Goal: Information Seeking & Learning: Compare options

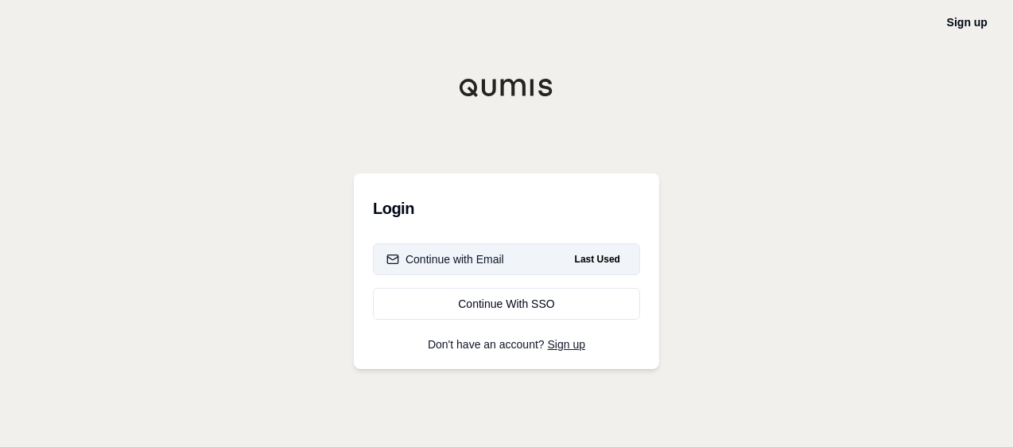
click at [562, 257] on button "Continue with Email Last Used" at bounding box center [506, 259] width 267 height 32
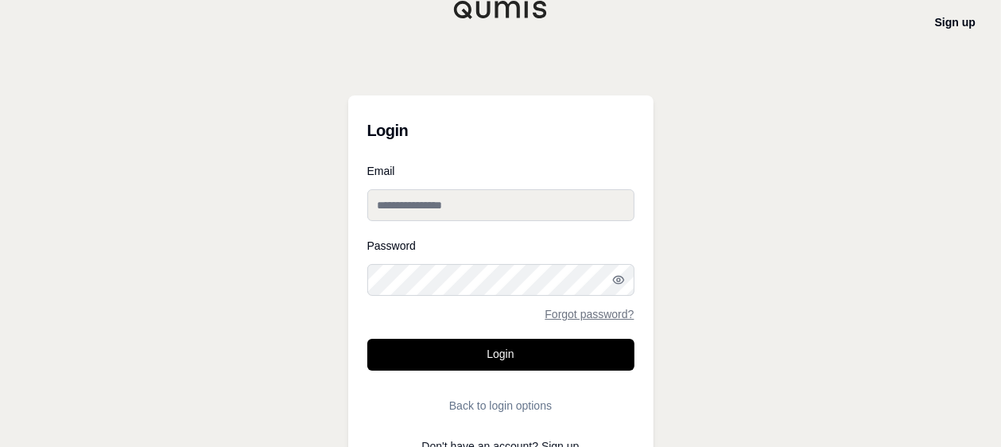
type input "**********"
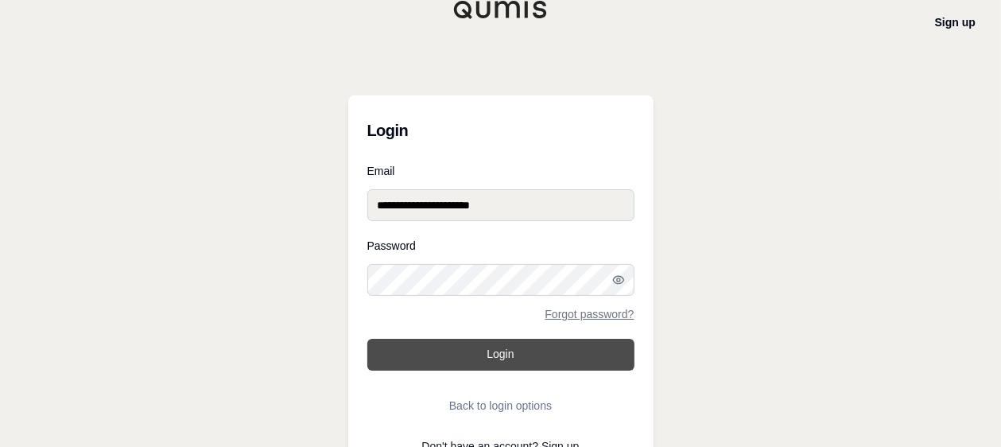
click at [467, 365] on button "Login" at bounding box center [500, 355] width 267 height 32
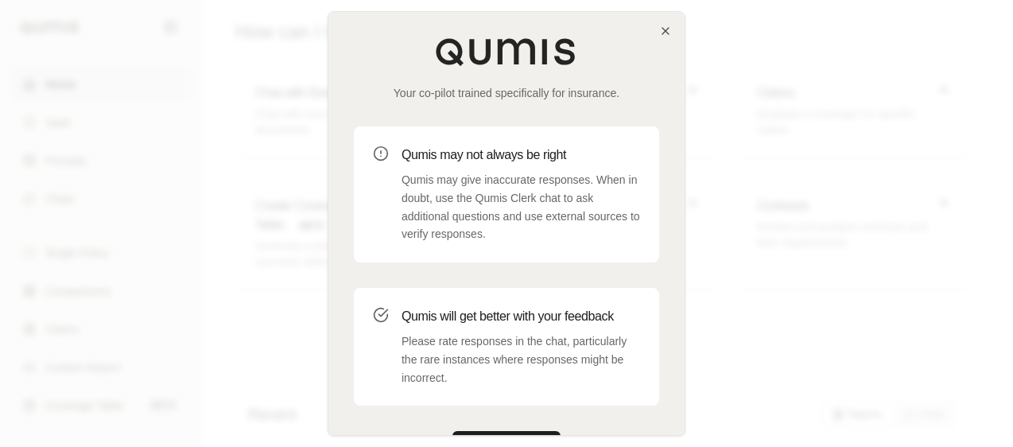
click at [659, 35] on div "Your co-pilot trained specifically for insurance. Qumis may not always be right…" at bounding box center [506, 250] width 356 height 476
click at [668, 33] on icon "button" at bounding box center [666, 31] width 6 height 6
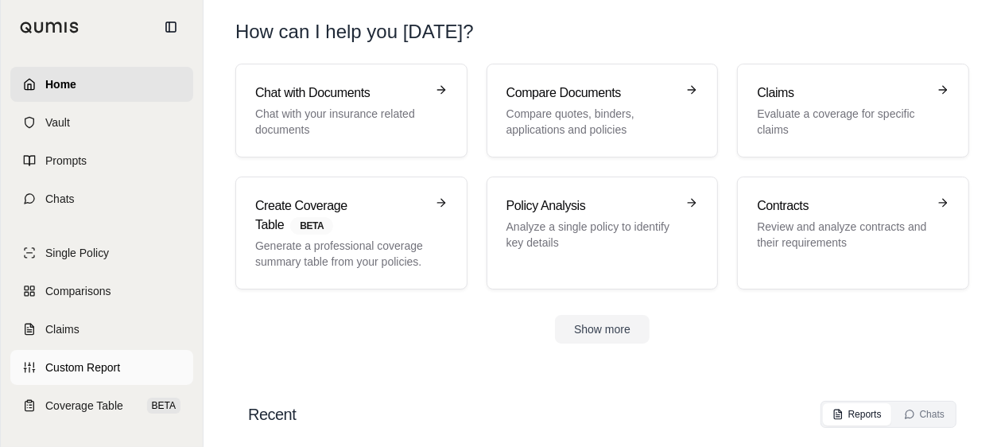
click at [107, 368] on span "Custom Report" at bounding box center [82, 368] width 75 height 16
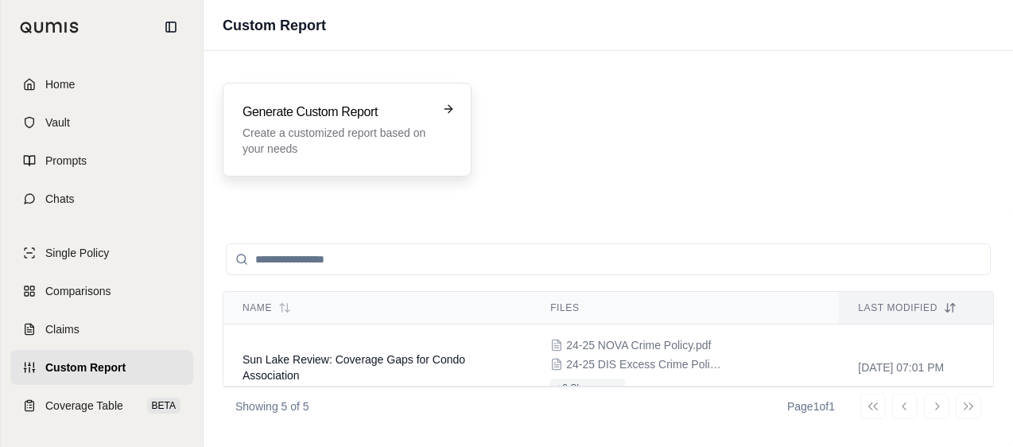
click at [382, 113] on h3 "Generate Custom Report" at bounding box center [336, 112] width 187 height 19
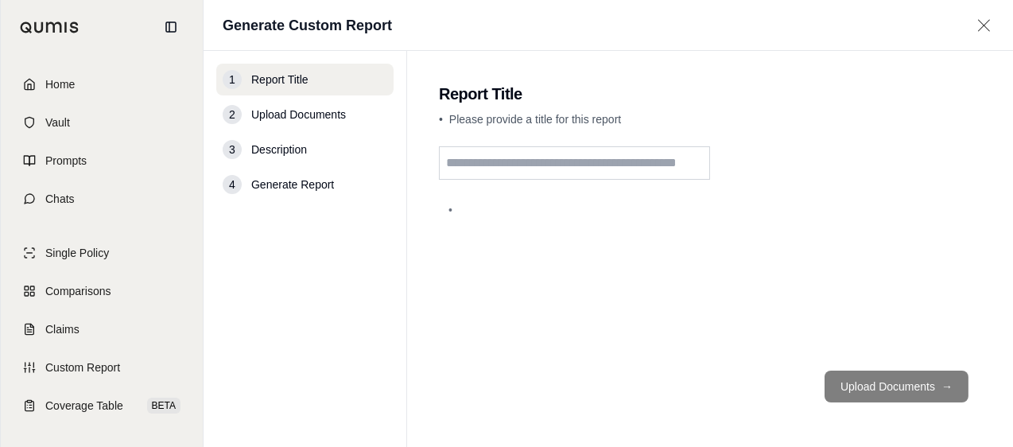
click at [568, 165] on input "text" at bounding box center [574, 162] width 271 height 33
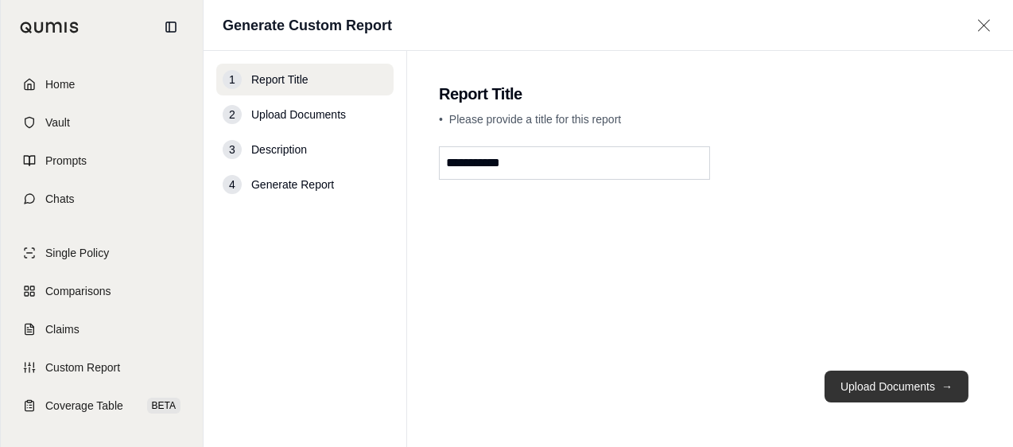
type input "**********"
click at [933, 392] on button "Upload Documents →" at bounding box center [897, 387] width 144 height 32
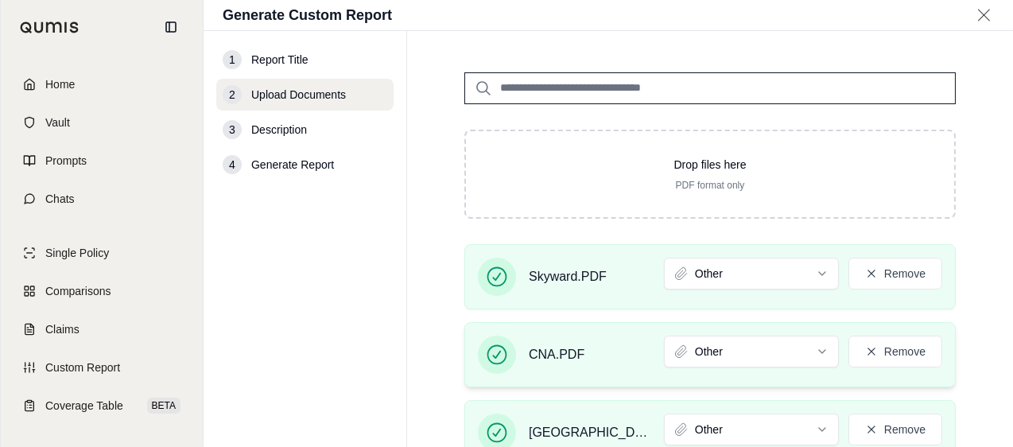
scroll to position [159, 0]
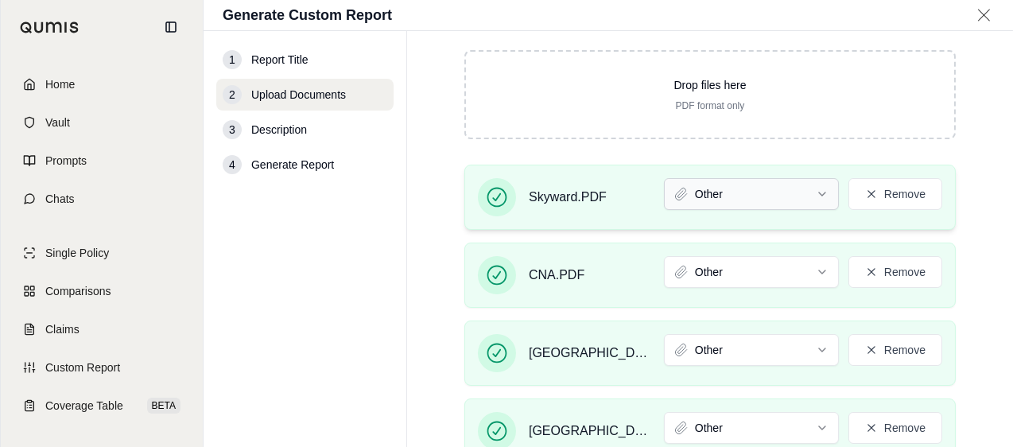
click at [803, 195] on html "Home Vault Prompts Chats Single Policy Comparisons Claims Custom Report Coverag…" at bounding box center [506, 223] width 1013 height 447
click at [723, 270] on html "Home Vault Prompts Chats Single Policy Comparisons Claims Custom Report Coverag…" at bounding box center [506, 223] width 1013 height 447
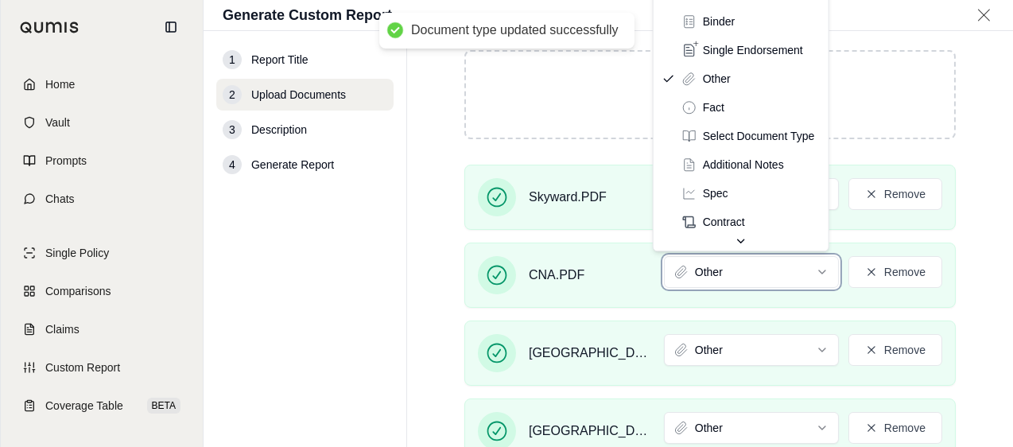
click at [996, 150] on html "Document type updated successfully Home Vault Prompts Chats Single Policy Compa…" at bounding box center [506, 223] width 1013 height 447
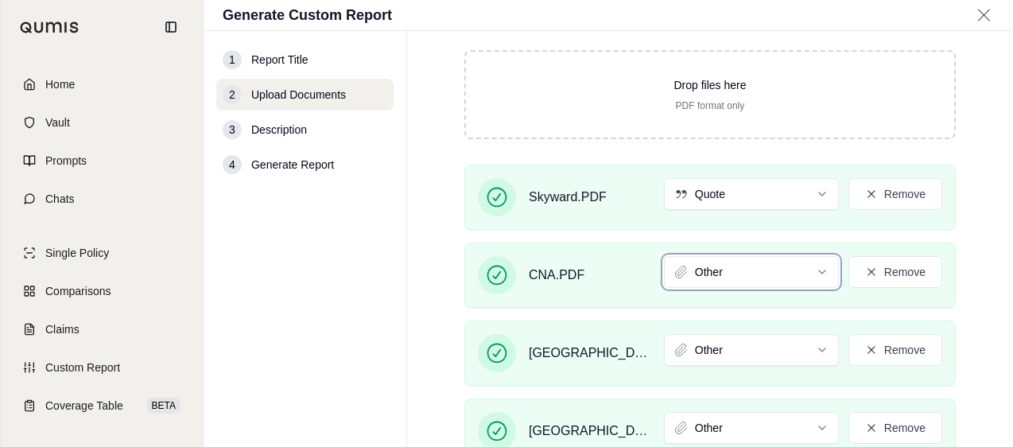
scroll to position [0, 0]
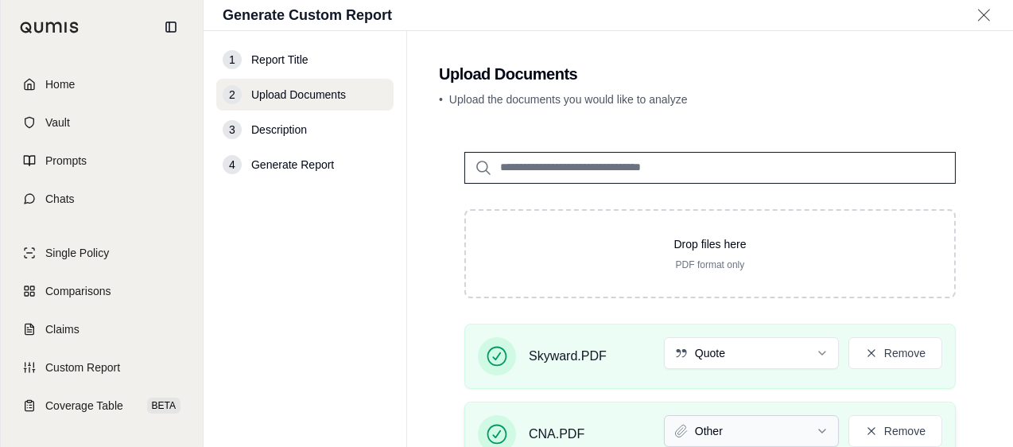
click at [765, 430] on html "Home Vault Prompts Chats Single Policy Comparisons Claims Custom Report Coverag…" at bounding box center [506, 223] width 1013 height 447
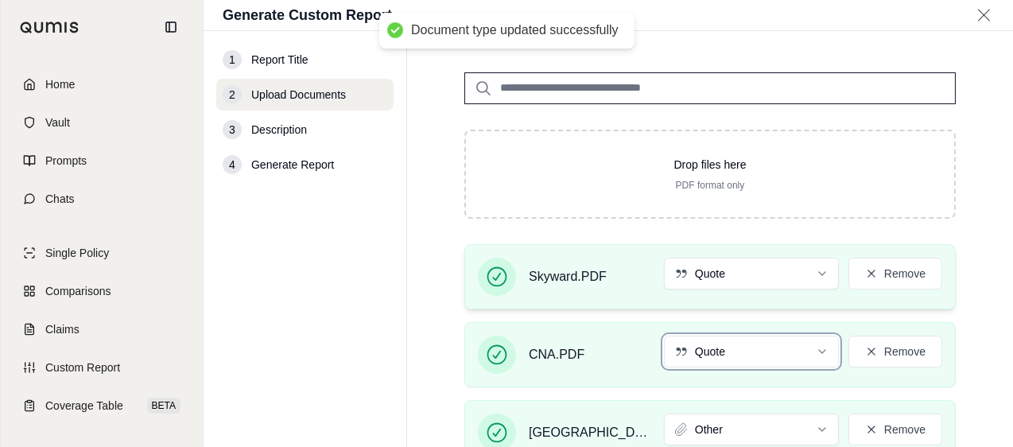
scroll to position [159, 0]
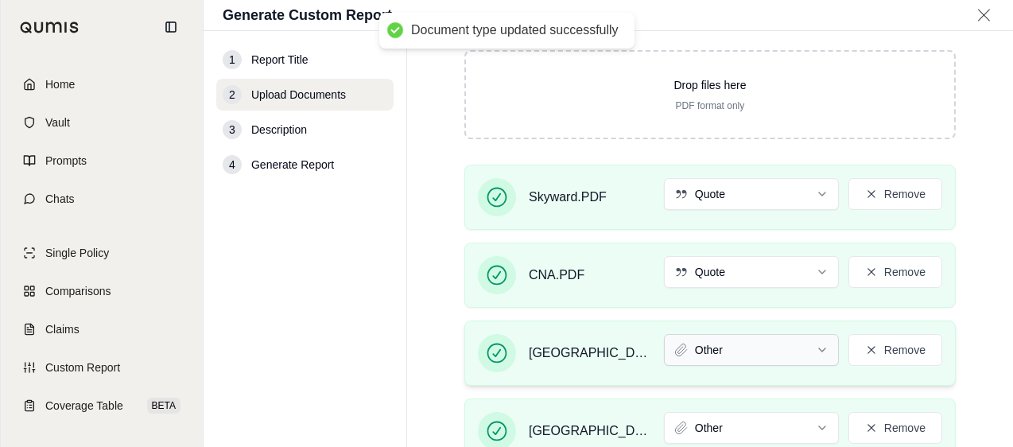
click at [729, 351] on html "Document type updated successfully Home Vault Prompts Chats Single Policy Compa…" at bounding box center [506, 223] width 1013 height 447
click at [760, 424] on html "Document type updated successfully Home Vault Prompts Chats Single Policy Compa…" at bounding box center [506, 223] width 1013 height 447
click at [955, 293] on div "Skyward.PDF Quote Remove CNA.PDF Quote Remove [GEOGRAPHIC_DATA]PDF Quote Remove…" at bounding box center [710, 321] width 542 height 312
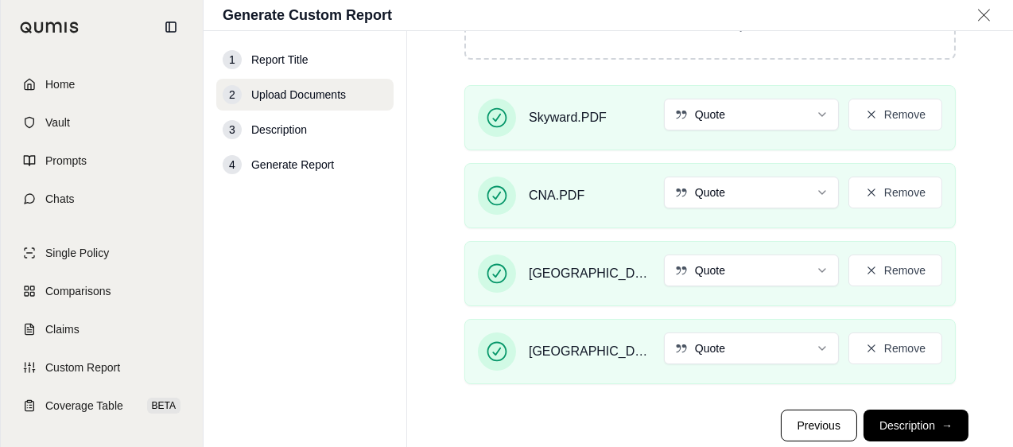
scroll to position [274, 0]
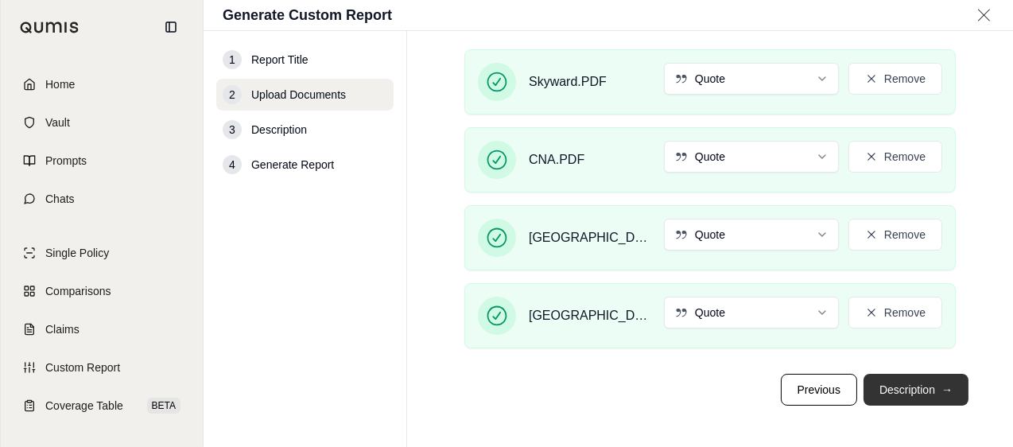
click at [910, 383] on button "Description →" at bounding box center [916, 390] width 105 height 32
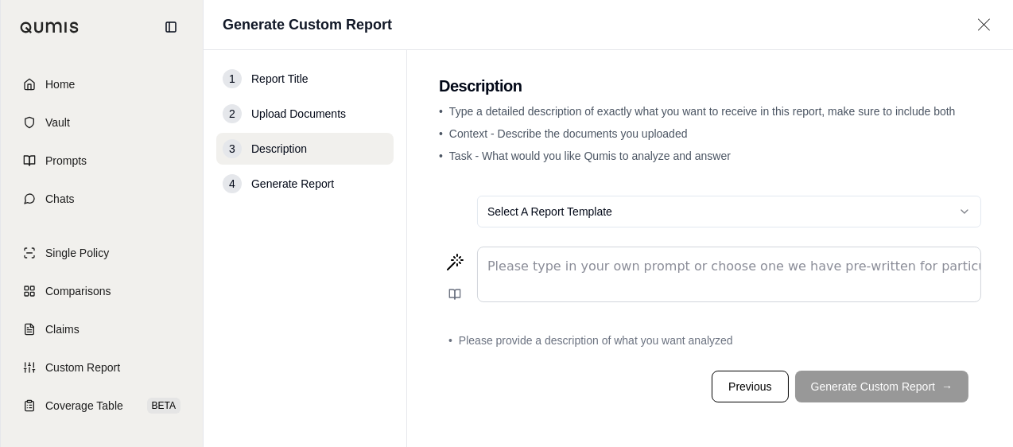
scroll to position [0, 0]
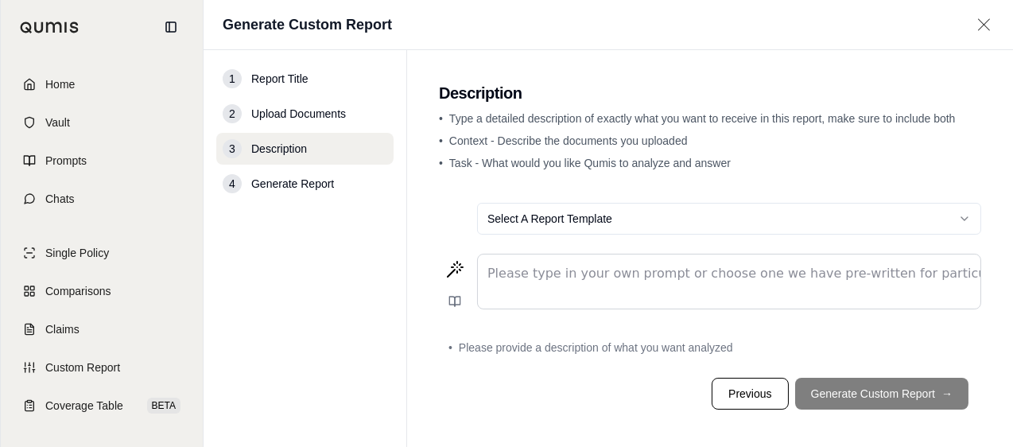
click at [641, 279] on p "editable markdown" at bounding box center [730, 273] width 484 height 19
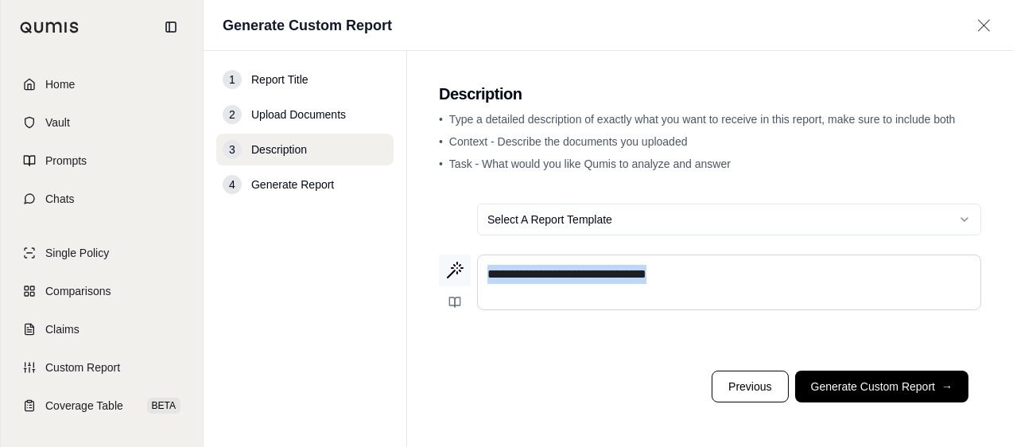
drag, startPoint x: 696, startPoint y: 272, endPoint x: 445, endPoint y: 274, distance: 251.3
click at [445, 274] on div "**********" at bounding box center [710, 287] width 542 height 64
click at [66, 292] on span "Comparisons" at bounding box center [77, 291] width 65 height 16
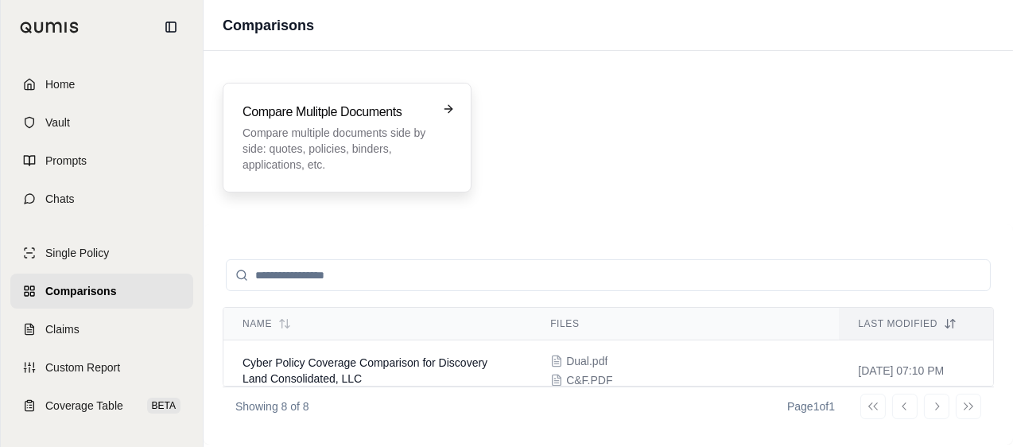
click at [391, 162] on p "Compare multiple documents side by side: quotes, policies, binders, application…" at bounding box center [336, 149] width 187 height 48
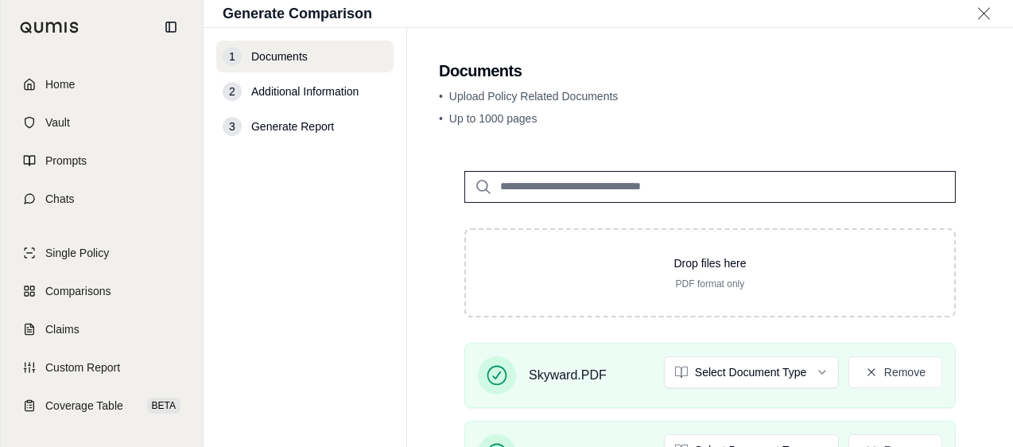
click at [973, 307] on main "Documents • Upload Policy Related Documents • Up to 1000 pages Drop files here …" at bounding box center [710, 237] width 606 height 419
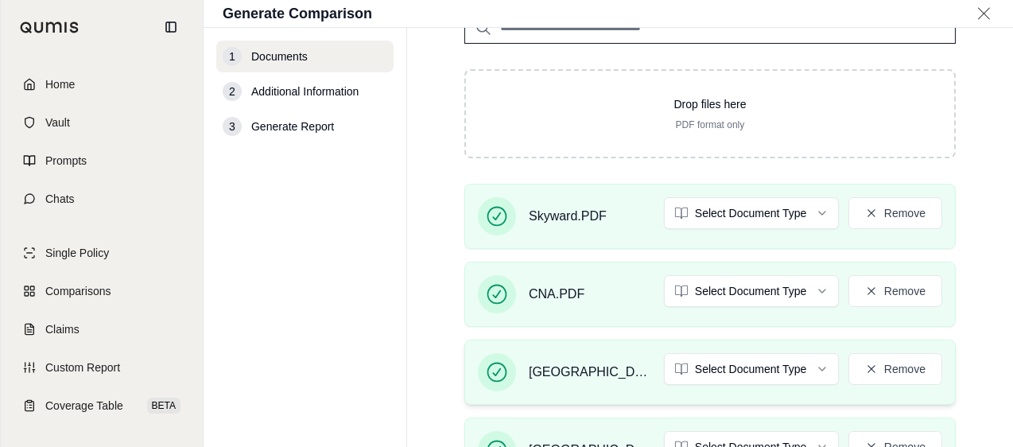
scroll to position [80, 0]
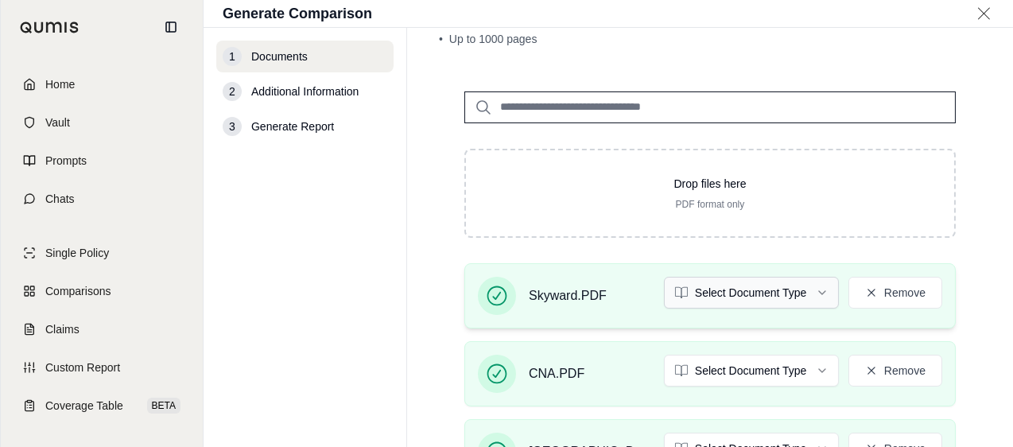
click at [779, 294] on html "Home Vault Prompts Chats Single Policy Comparisons Claims Custom Report Coverag…" at bounding box center [506, 223] width 1013 height 447
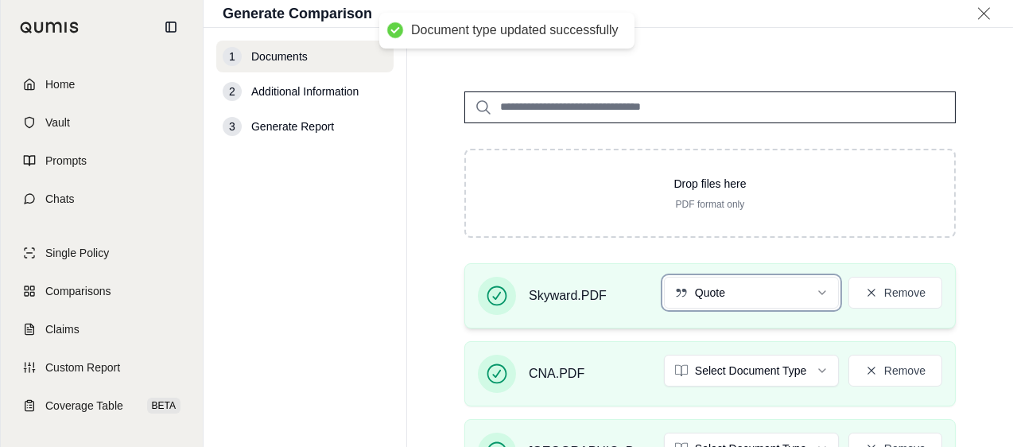
scroll to position [159, 0]
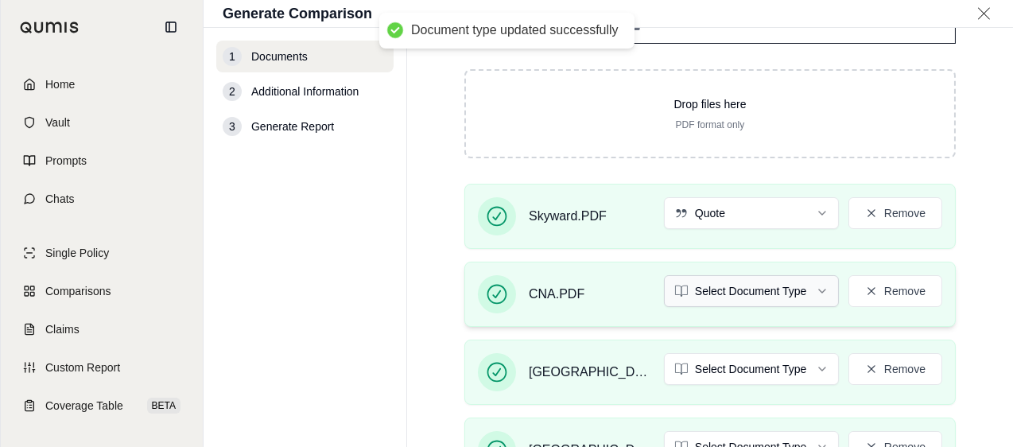
click at [761, 274] on html "Document type updated successfully Home Vault Prompts Chats Single Policy Compa…" at bounding box center [506, 223] width 1013 height 447
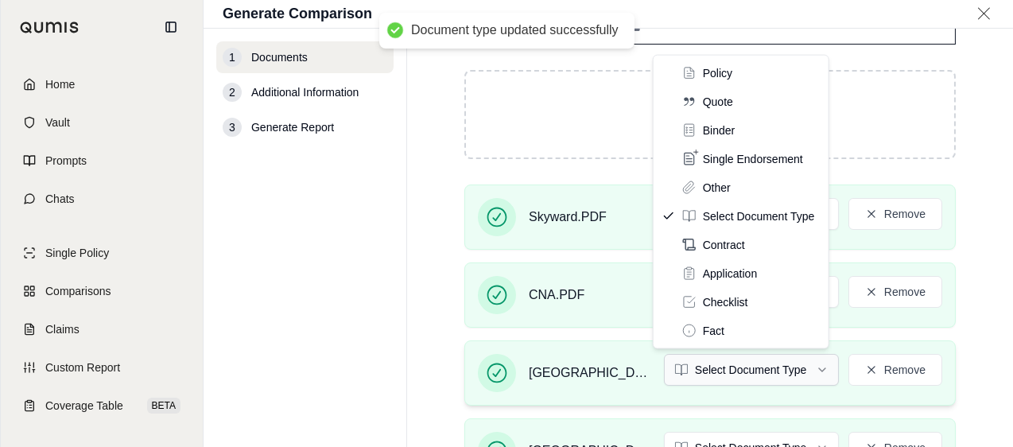
click at [744, 371] on html "Document type updated successfully Home Vault Prompts Chats Single Policy Compa…" at bounding box center [506, 223] width 1013 height 447
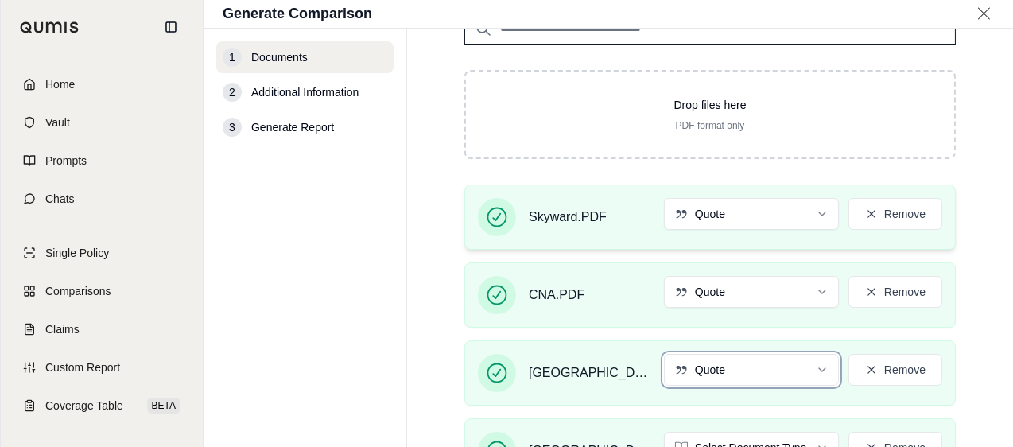
scroll to position [239, 0]
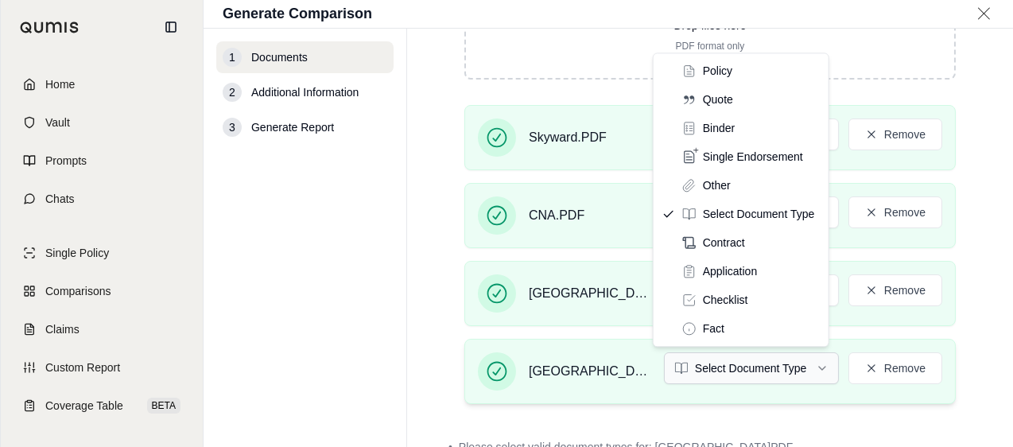
click at [762, 369] on html "Home Vault Prompts Chats Single Policy Comparisons Claims Custom Report Coverag…" at bounding box center [506, 223] width 1013 height 447
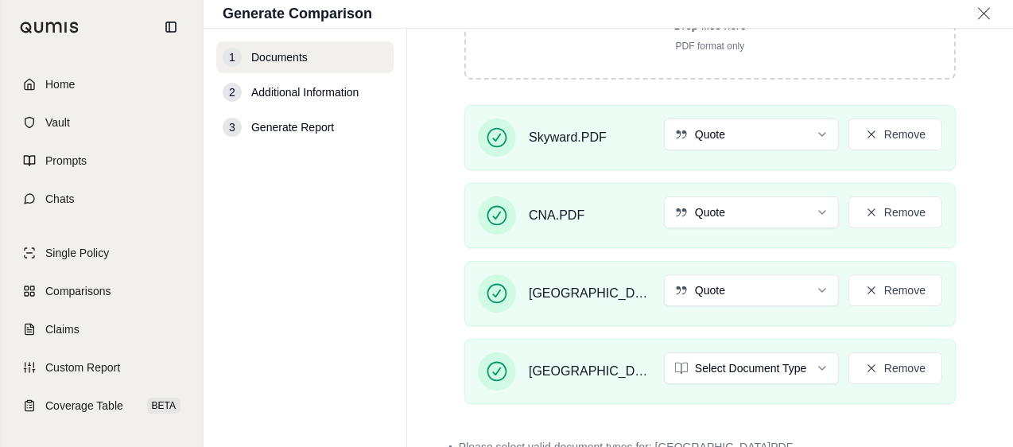
click at [989, 192] on main "Documents • Upload Policy Related Documents • Up to 1000 pages Drop files here …" at bounding box center [710, 238] width 606 height 418
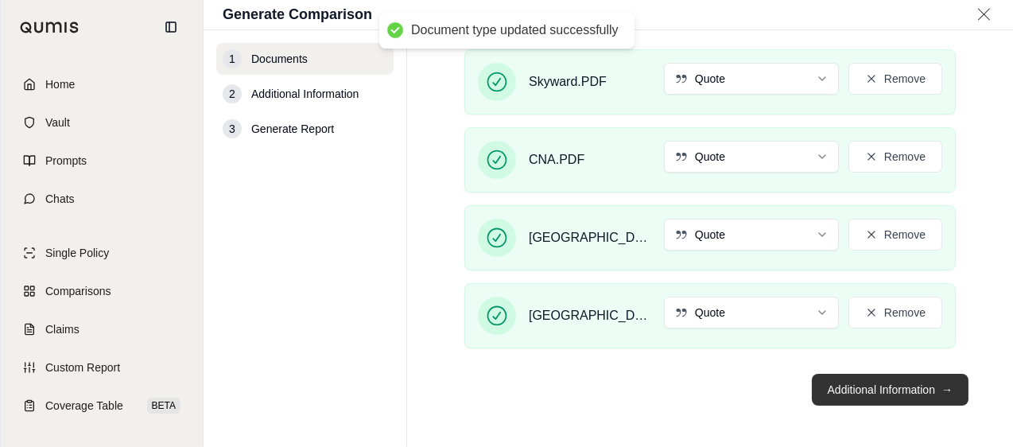
click at [929, 386] on button "Additional Information →" at bounding box center [890, 390] width 157 height 32
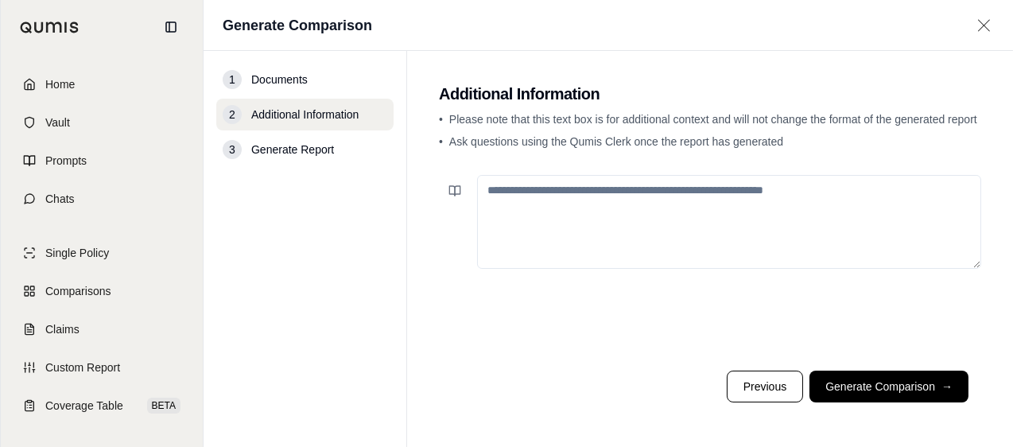
click at [674, 181] on textarea at bounding box center [729, 222] width 504 height 94
paste textarea "**********"
click at [575, 190] on textarea "**********" at bounding box center [729, 221] width 504 height 93
click at [713, 195] on textarea "**********" at bounding box center [729, 221] width 504 height 93
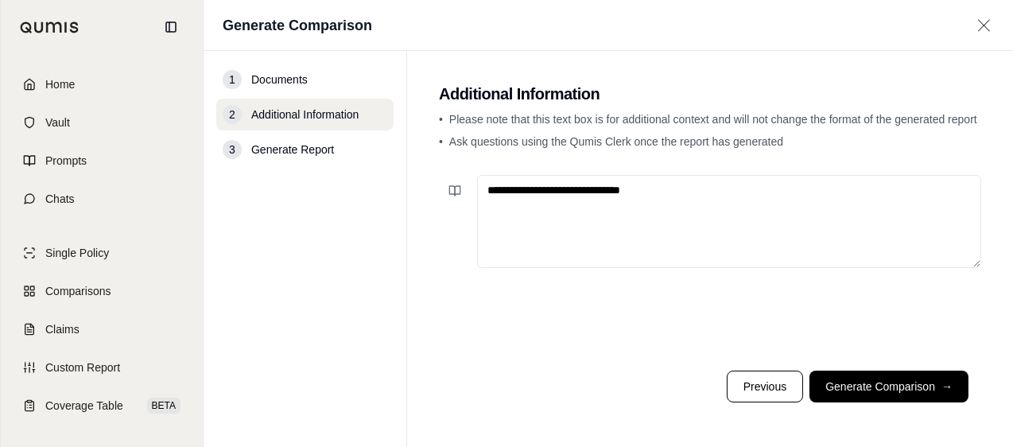
click at [527, 190] on textarea "**********" at bounding box center [729, 221] width 504 height 93
click at [593, 190] on textarea "**********" at bounding box center [729, 221] width 504 height 93
click at [616, 189] on textarea "**********" at bounding box center [729, 221] width 504 height 93
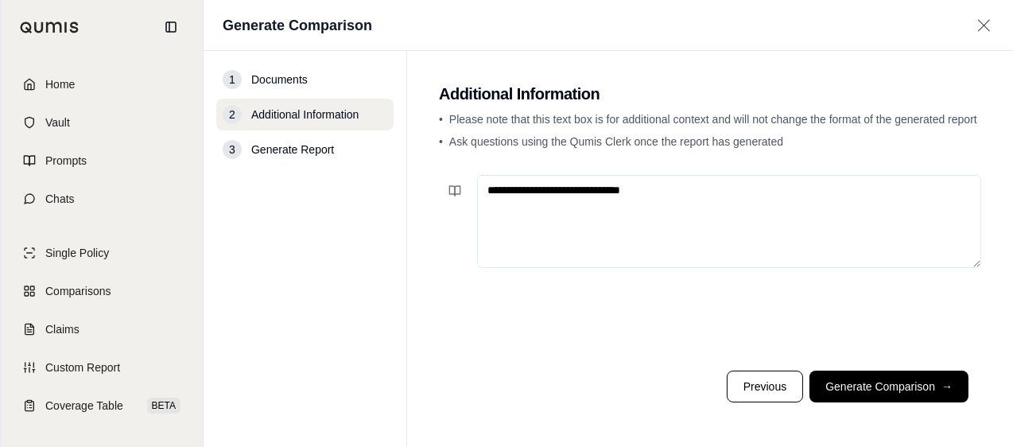
drag, startPoint x: 693, startPoint y: 188, endPoint x: 575, endPoint y: 188, distance: 117.7
click at [575, 188] on textarea "**********" at bounding box center [729, 221] width 504 height 93
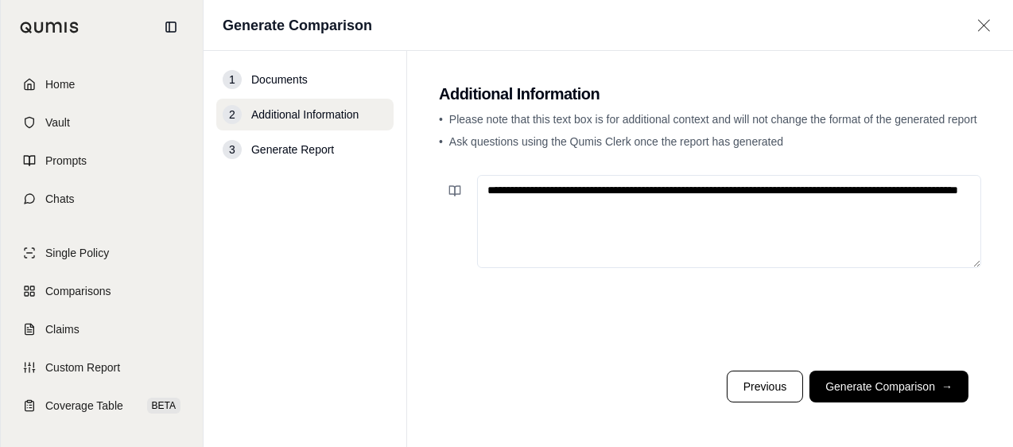
click at [638, 189] on textarea "**********" at bounding box center [729, 221] width 504 height 93
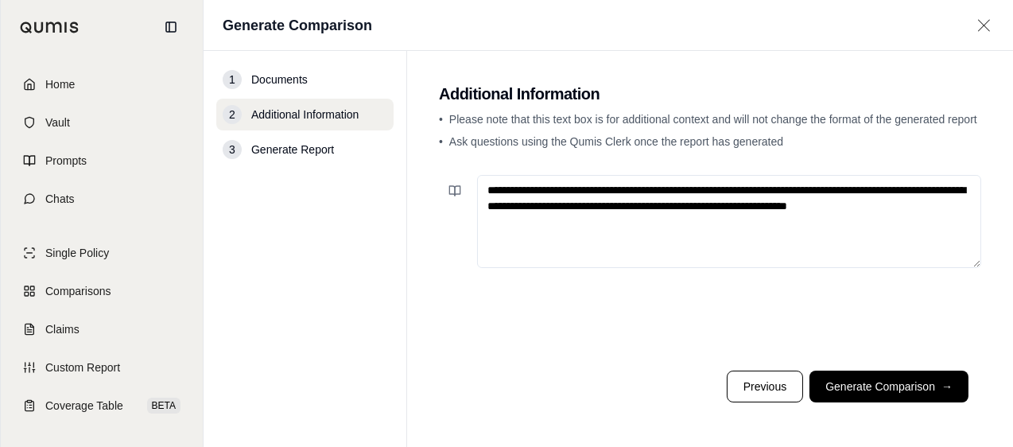
click at [627, 243] on textarea "**********" at bounding box center [729, 221] width 504 height 93
drag, startPoint x: 771, startPoint y: 189, endPoint x: 922, endPoint y: 189, distance: 151.1
click at [922, 189] on textarea "**********" at bounding box center [729, 221] width 504 height 93
type textarea "**********"
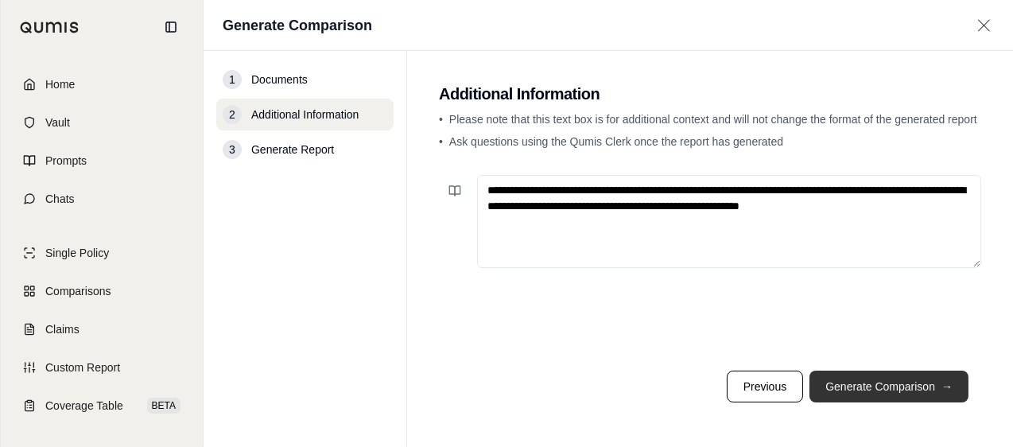
click at [909, 391] on button "Generate Comparison →" at bounding box center [889, 387] width 159 height 32
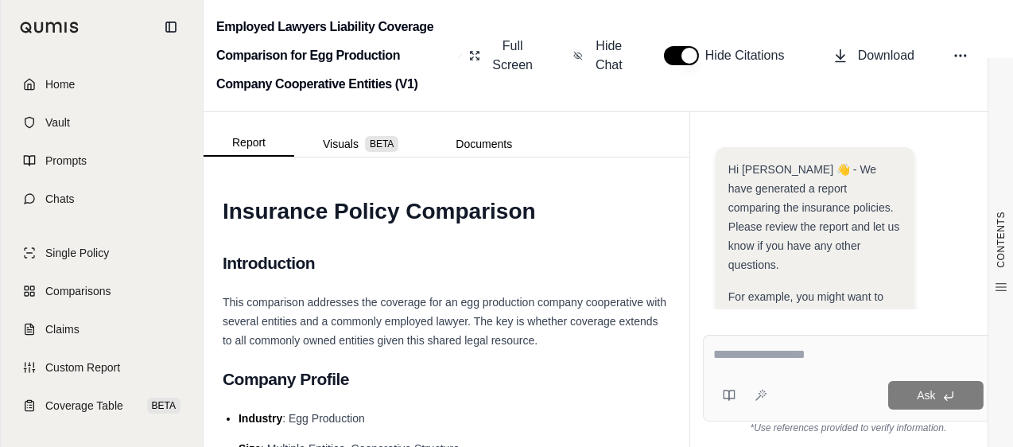
scroll to position [517, 0]
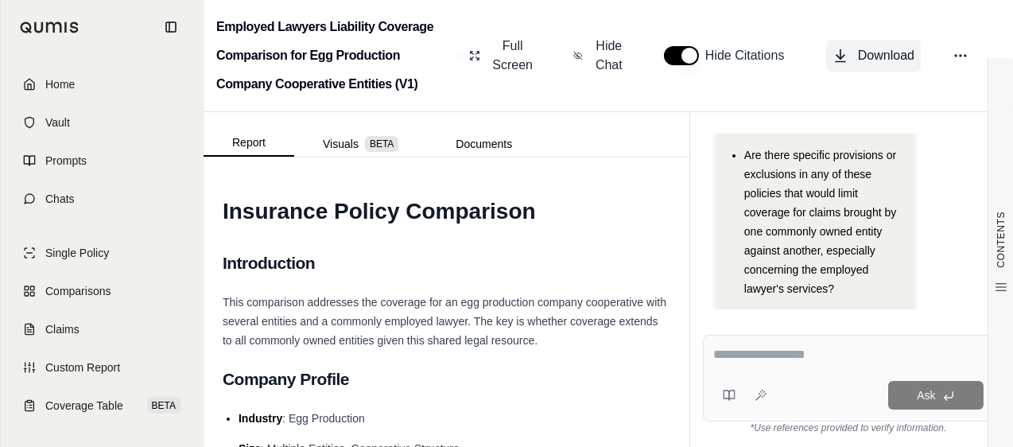
click at [854, 49] on button "Download" at bounding box center [873, 56] width 95 height 32
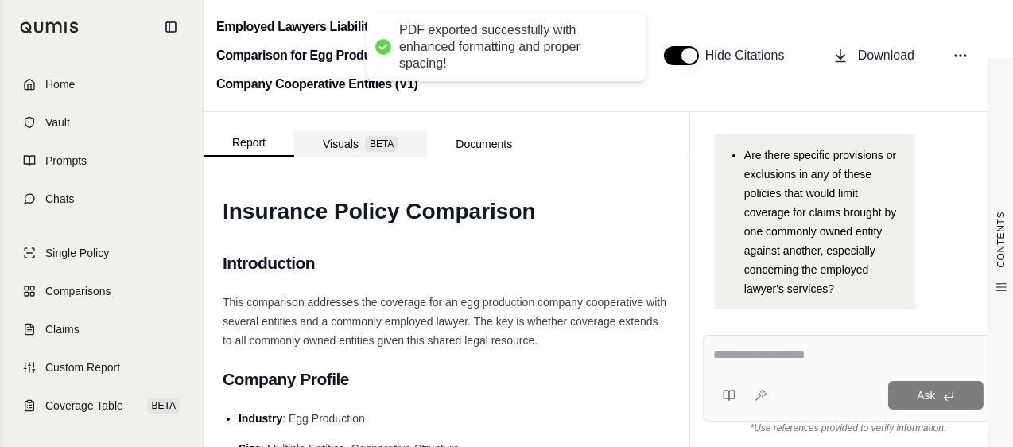
click at [360, 139] on button "Visuals BETA" at bounding box center [360, 143] width 133 height 25
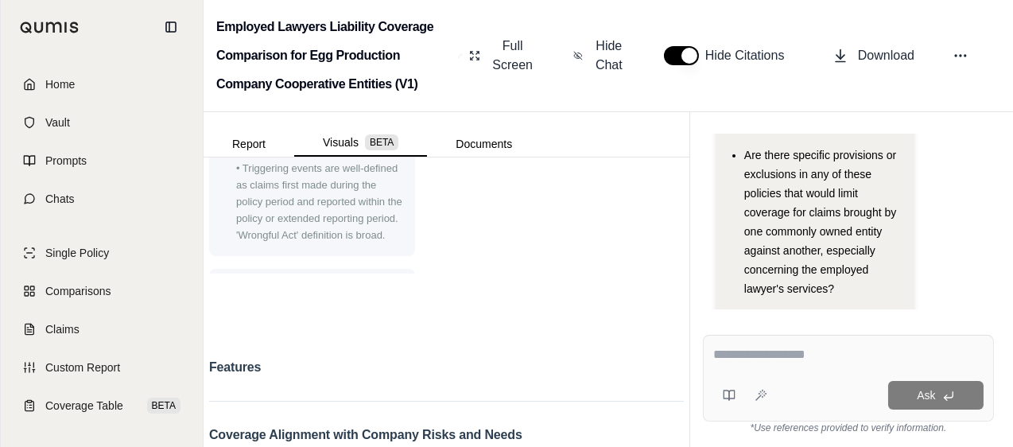
scroll to position [954, 0]
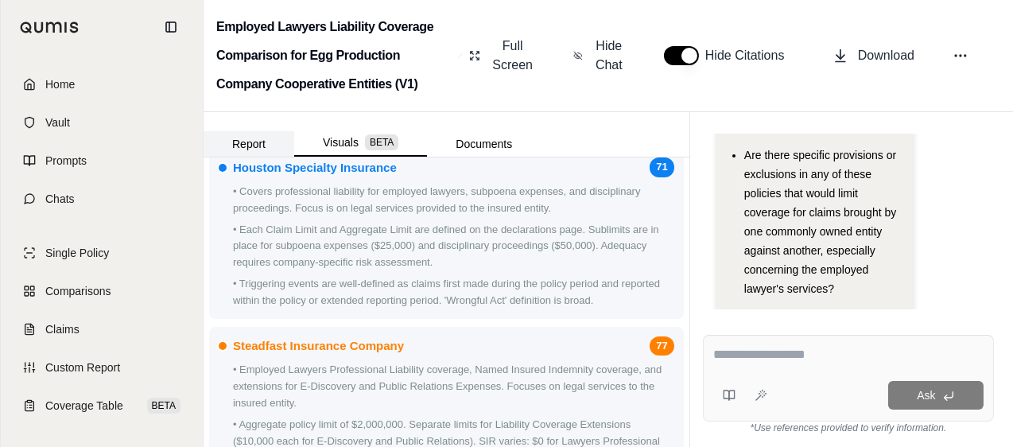
click at [257, 140] on button "Report" at bounding box center [249, 143] width 91 height 25
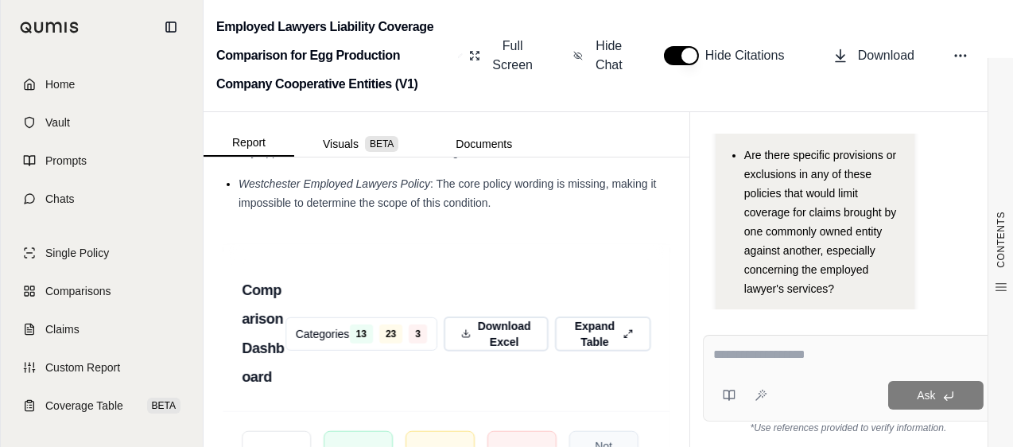
scroll to position [6667, 0]
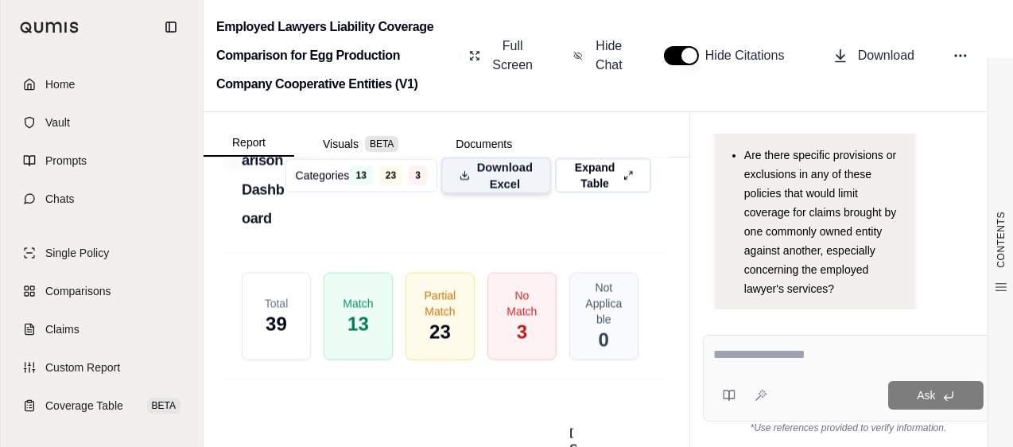
click at [491, 192] on span "Download Excel" at bounding box center [504, 175] width 56 height 33
click at [484, 139] on button "Documents" at bounding box center [484, 143] width 114 height 25
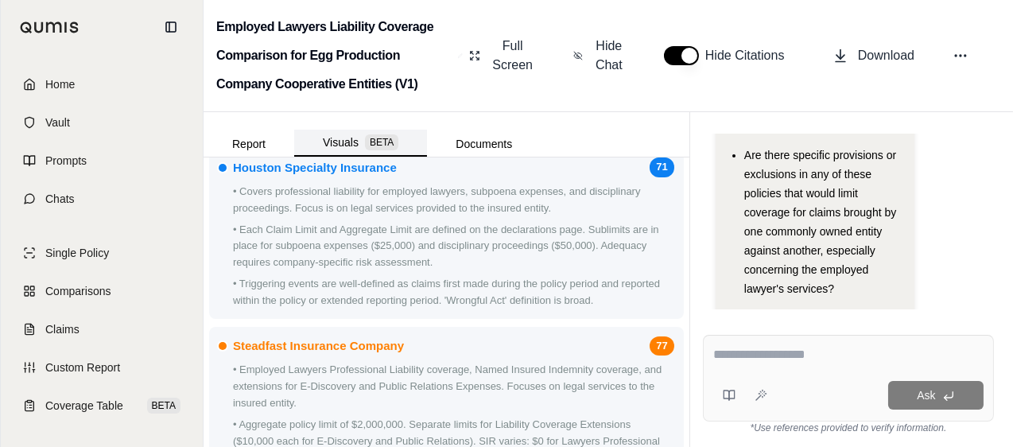
click at [368, 140] on span "BETA" at bounding box center [381, 142] width 33 height 16
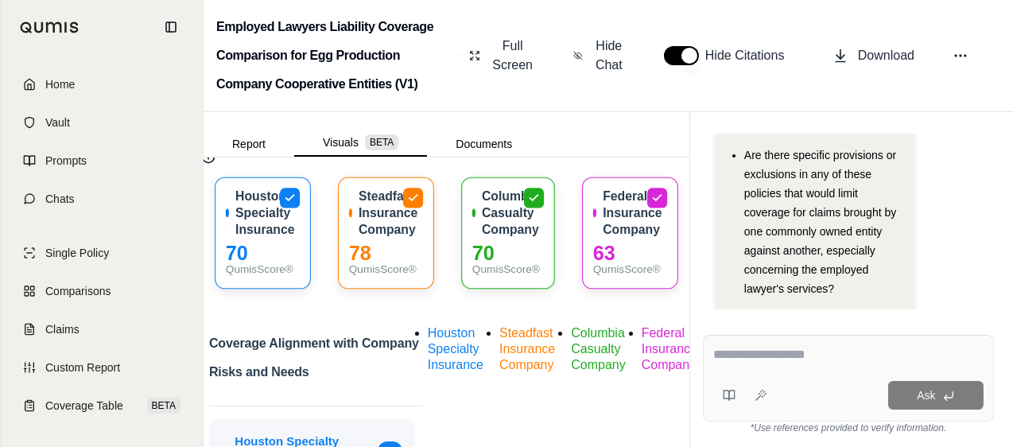
scroll to position [0, 0]
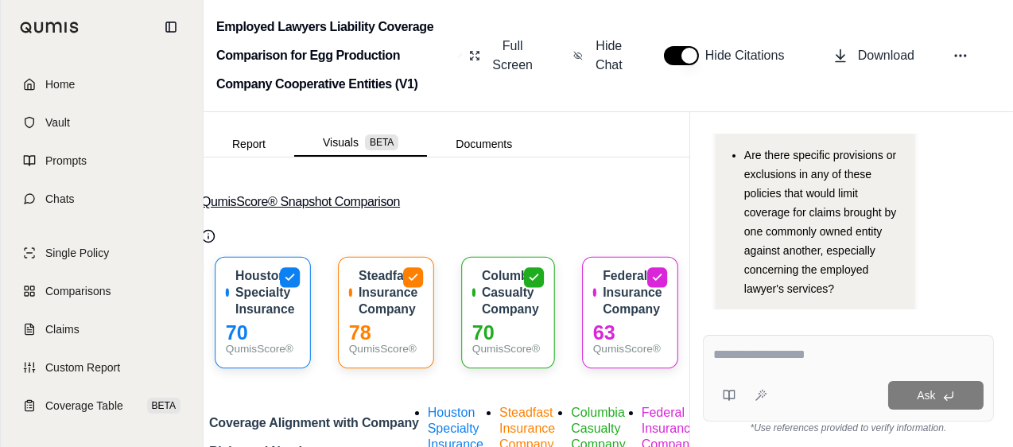
click at [293, 200] on button "QumisScore® Snapshot Comparison" at bounding box center [446, 202] width 491 height 51
click at [239, 200] on button "QumisScore® Snapshot Comparison" at bounding box center [446, 202] width 491 height 51
click at [275, 331] on div "70" at bounding box center [263, 333] width 74 height 17
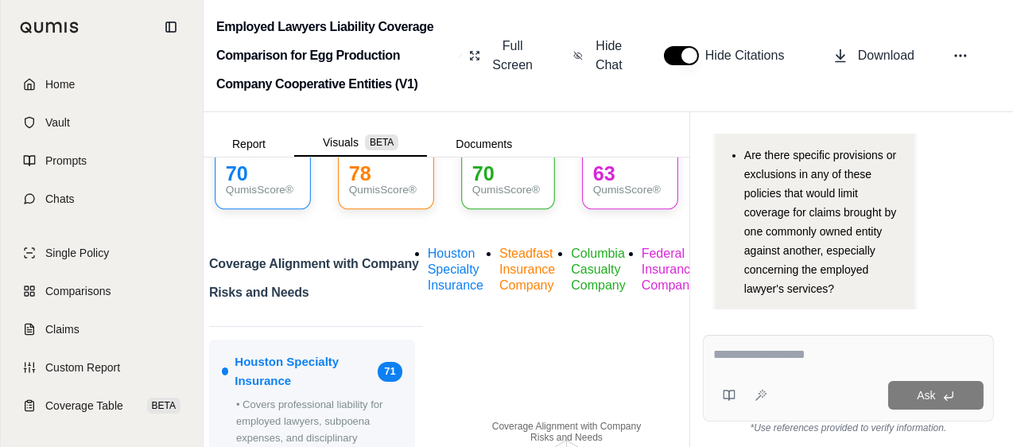
scroll to position [239, 0]
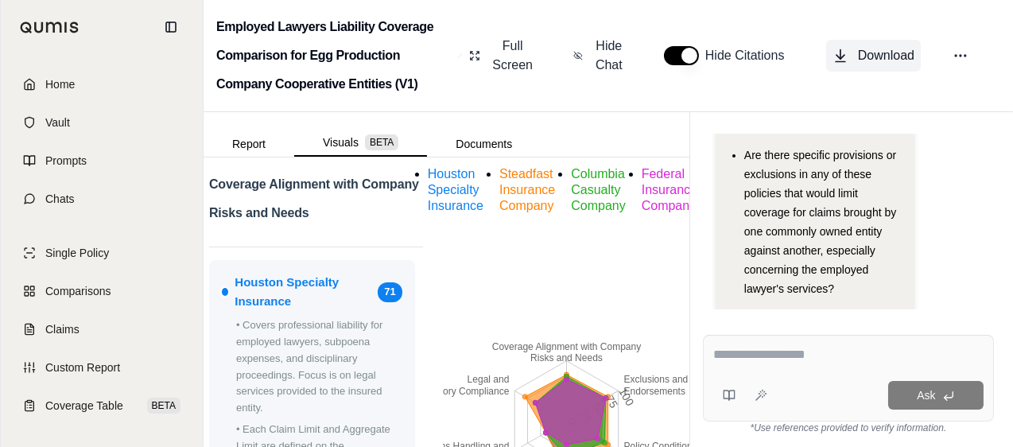
click at [885, 55] on span "Download" at bounding box center [886, 55] width 56 height 19
click at [505, 64] on span "Full Screen" at bounding box center [512, 56] width 45 height 38
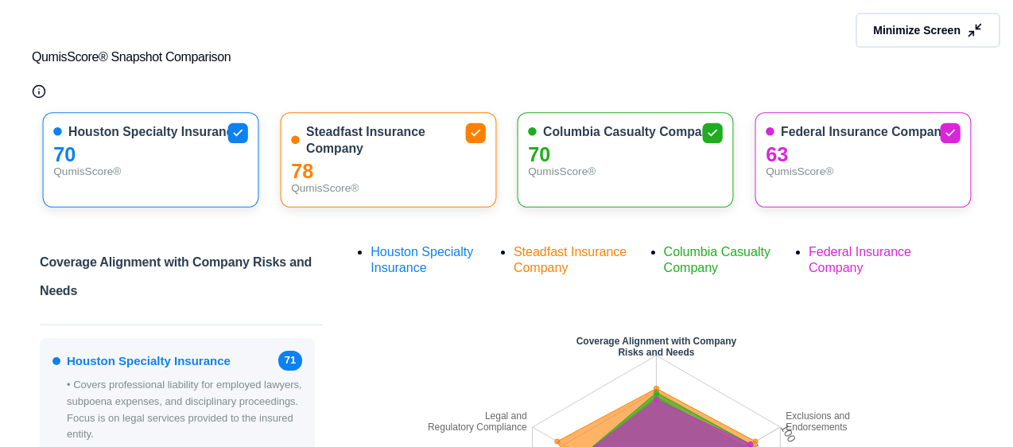
click at [41, 91] on icon "Qumis Score Info" at bounding box center [39, 91] width 14 height 14
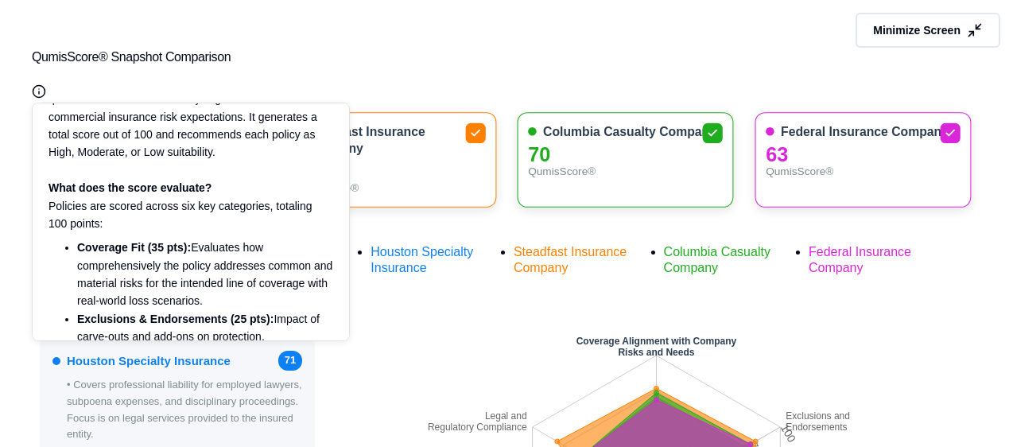
scroll to position [0, 0]
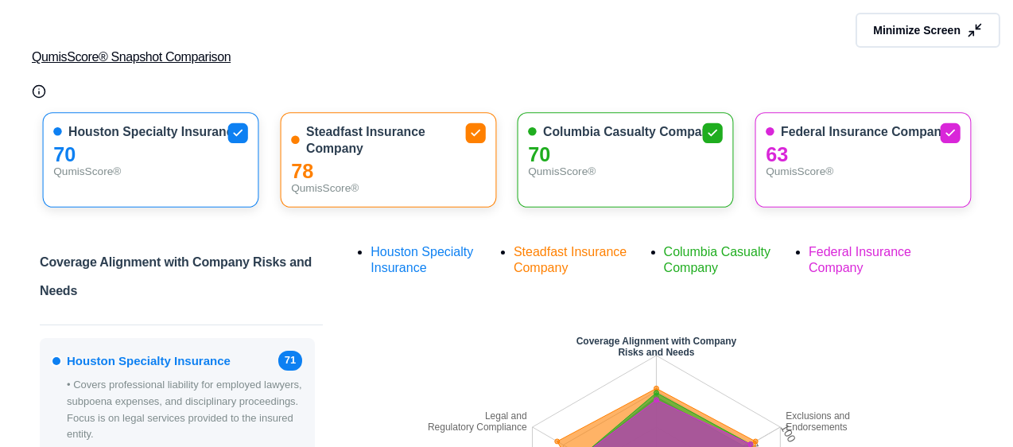
click at [376, 41] on button "QumisScore® Snapshot Comparison" at bounding box center [507, 57] width 950 height 51
click at [191, 58] on button "QumisScore® Snapshot Comparison" at bounding box center [507, 57] width 950 height 51
click at [430, 58] on button "QumisScore® Snapshot Comparison" at bounding box center [507, 57] width 950 height 51
drag, startPoint x: 95, startPoint y: 58, endPoint x: 457, endPoint y: 36, distance: 362.6
click at [457, 36] on button "QumisScore® Snapshot Comparison" at bounding box center [507, 57] width 950 height 51
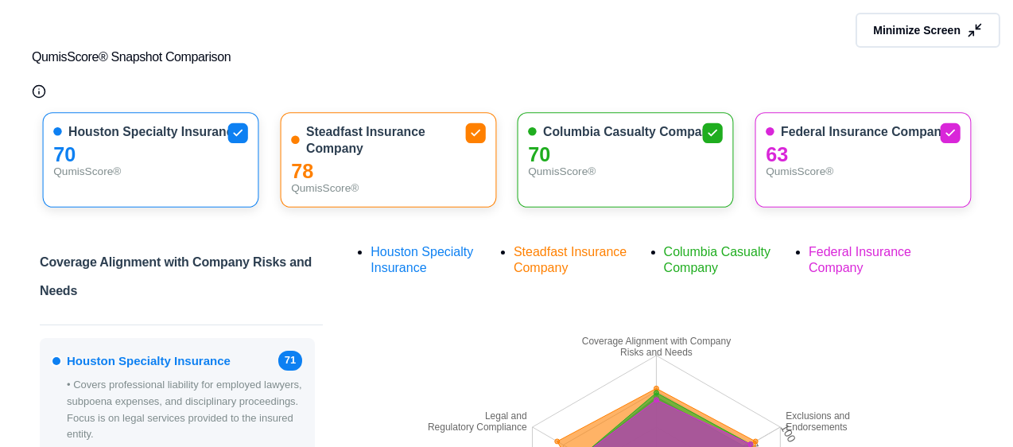
click at [989, 267] on div "Minimize Screen QumisScore® Snapshot Comparison Houston Specialty Insurance 70 …" at bounding box center [506, 223] width 1013 height 447
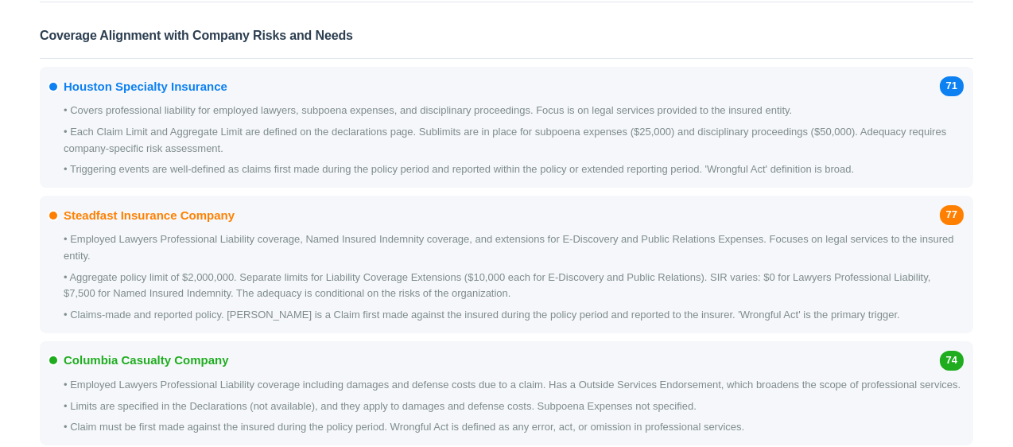
scroll to position [636, 0]
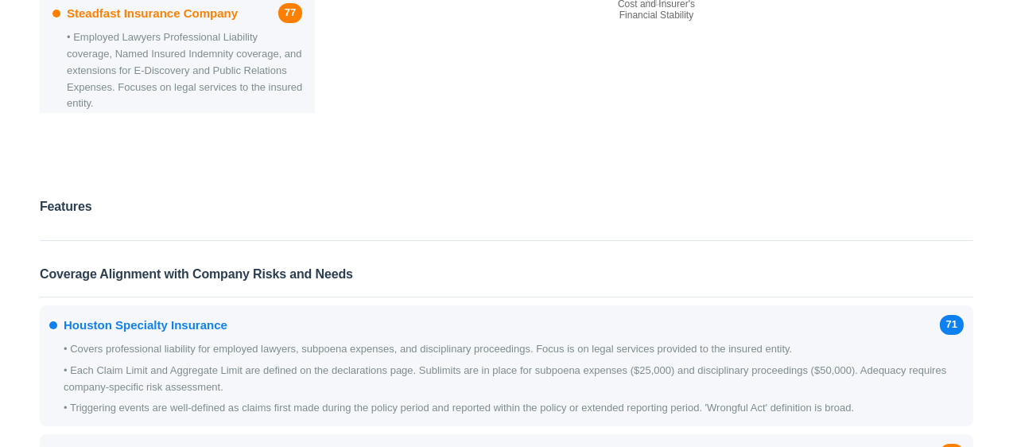
click at [885, 233] on div at bounding box center [507, 236] width 934 height 10
click at [61, 211] on h2 "Features" at bounding box center [66, 211] width 52 height 38
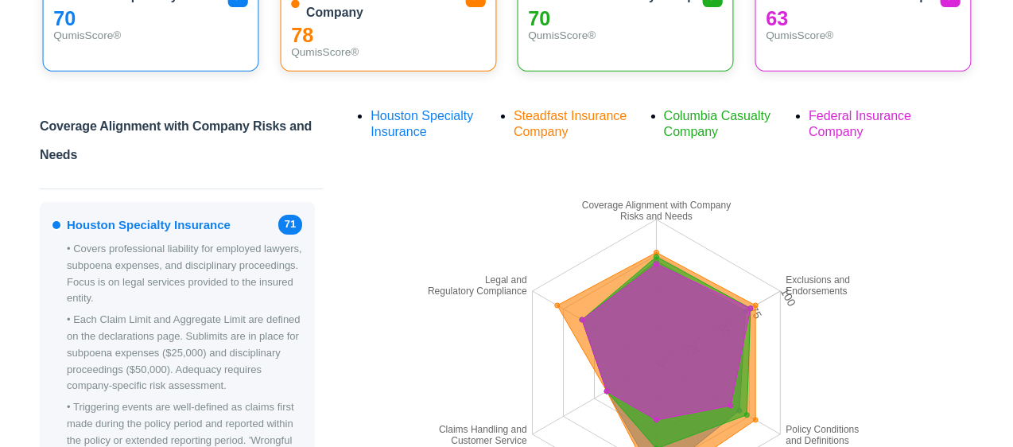
scroll to position [0, 0]
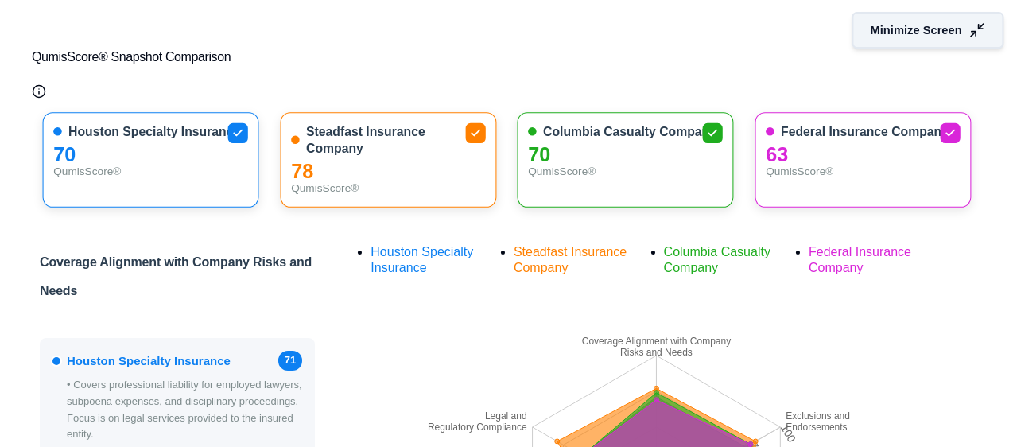
click at [955, 41] on button "Minimize Screen" at bounding box center [929, 30] width 152 height 37
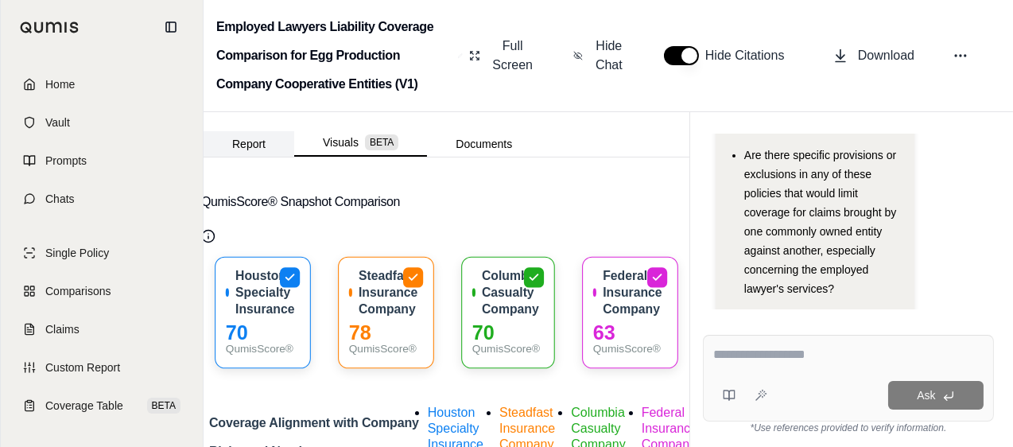
click at [262, 143] on button "Report" at bounding box center [249, 143] width 91 height 25
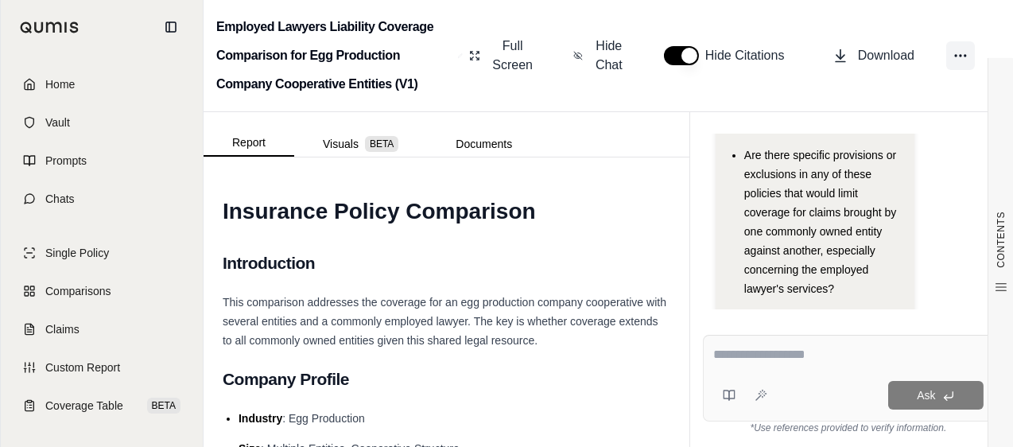
click at [958, 54] on icon at bounding box center [961, 56] width 16 height 16
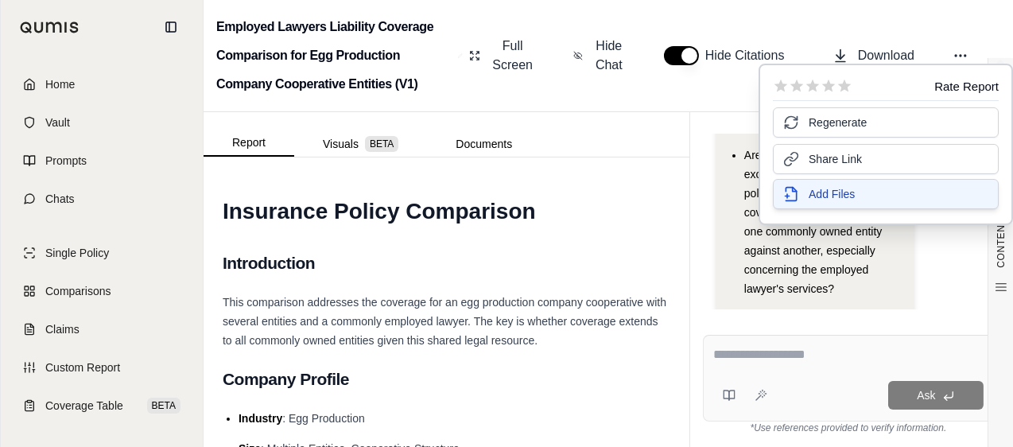
click at [855, 189] on button "Add Files" at bounding box center [886, 194] width 226 height 30
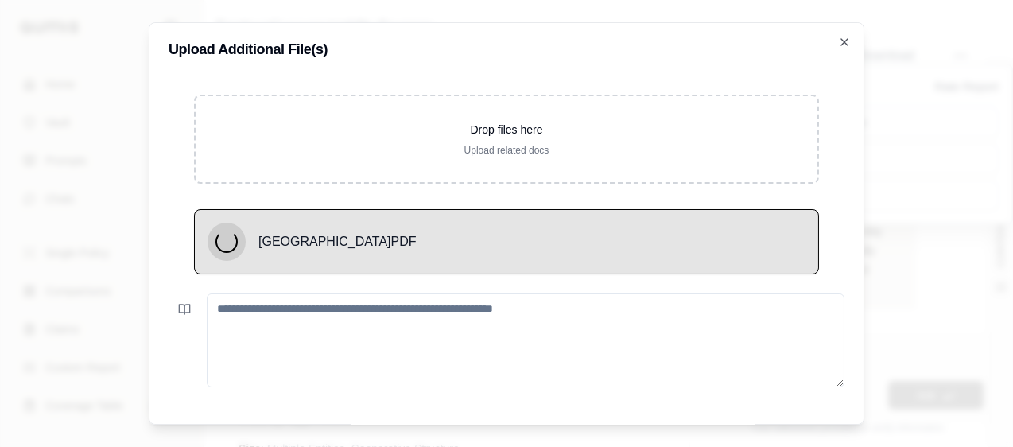
click at [420, 310] on textarea at bounding box center [526, 340] width 638 height 94
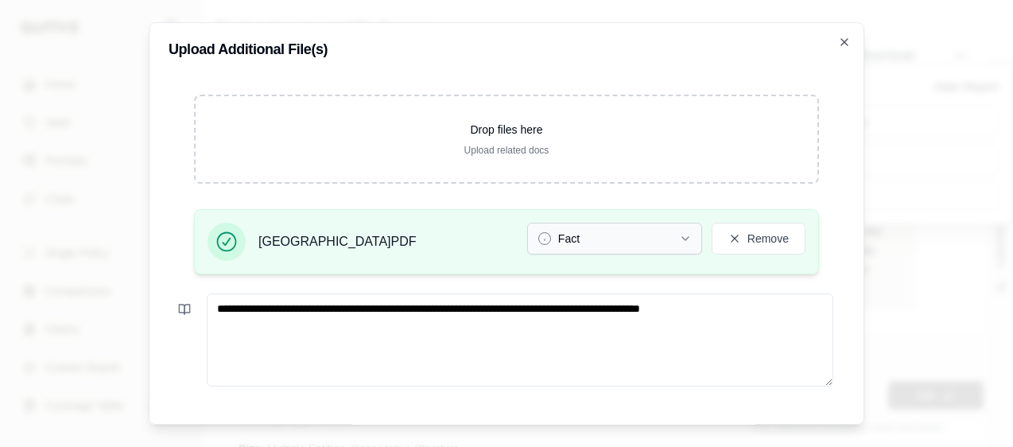
click at [679, 240] on icon "button" at bounding box center [685, 238] width 13 height 13
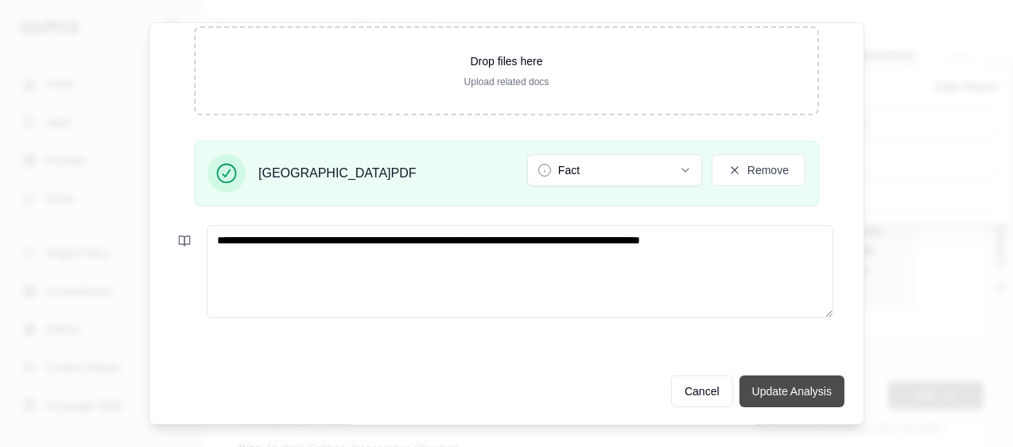
type textarea "**********"
click at [768, 387] on button "Update Analysis" at bounding box center [792, 392] width 105 height 32
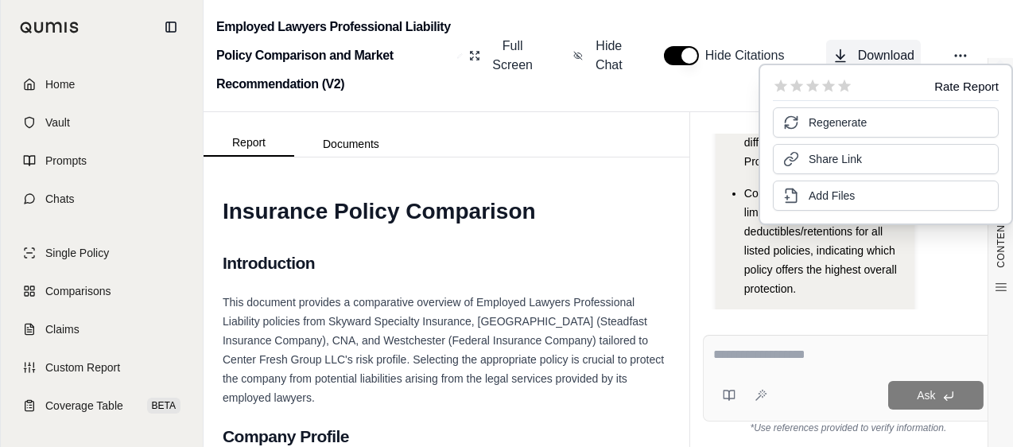
click at [876, 52] on span "Download" at bounding box center [886, 55] width 56 height 19
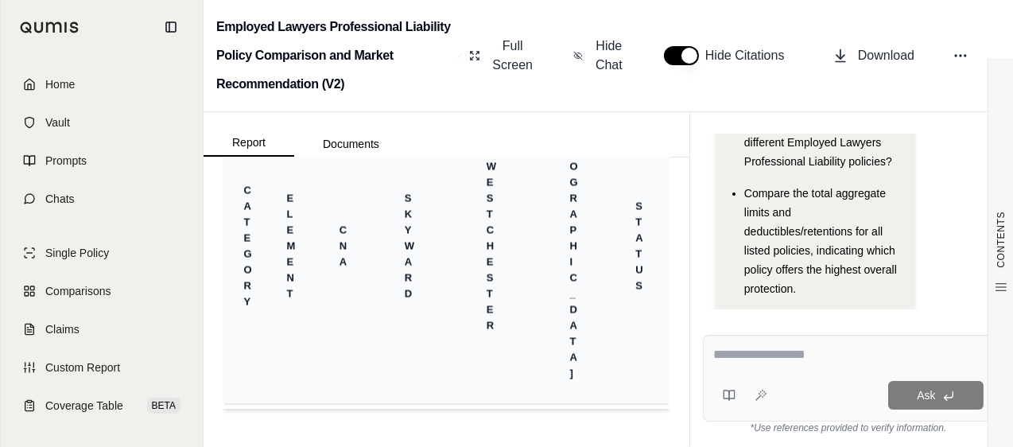
scroll to position [6253, 0]
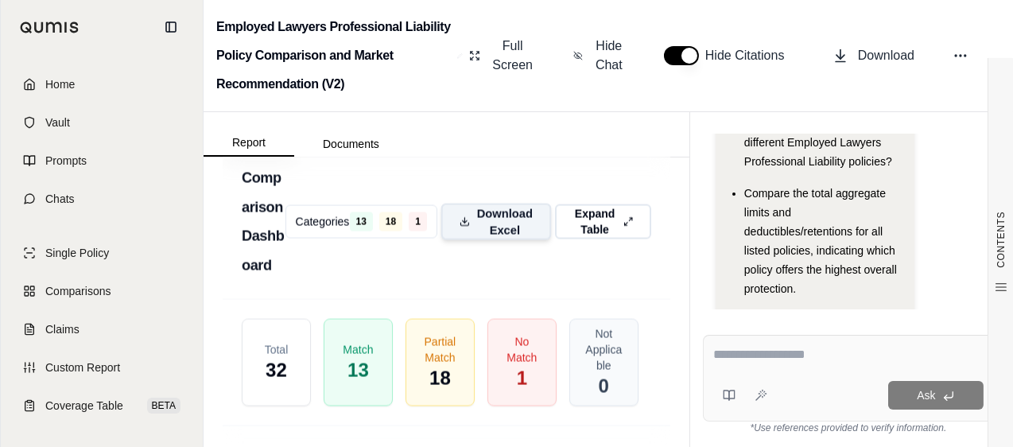
click at [478, 239] on span "Download Excel" at bounding box center [504, 221] width 56 height 33
